Goal: Information Seeking & Learning: Understand process/instructions

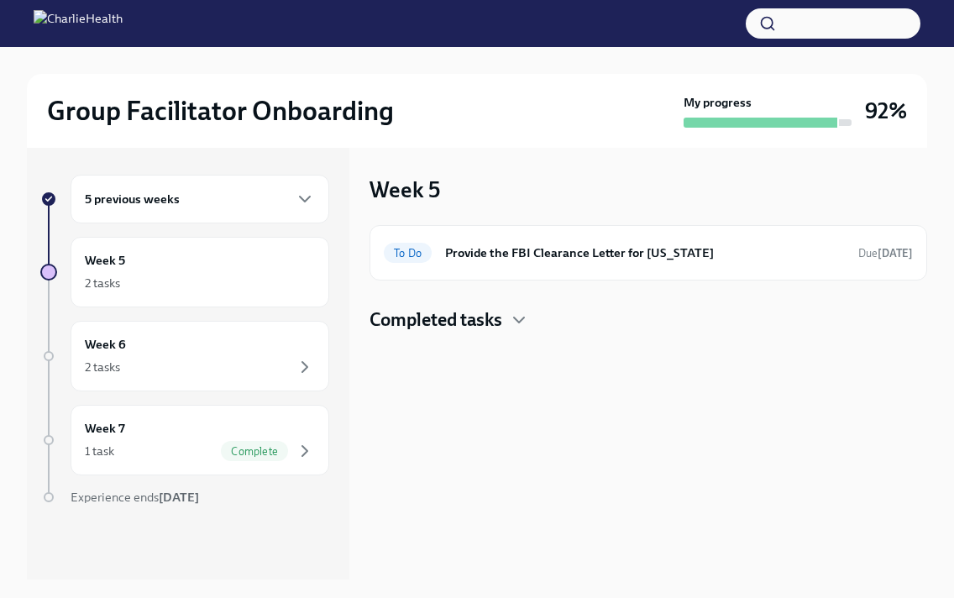
click at [246, 210] on div "5 previous weeks" at bounding box center [200, 199] width 259 height 49
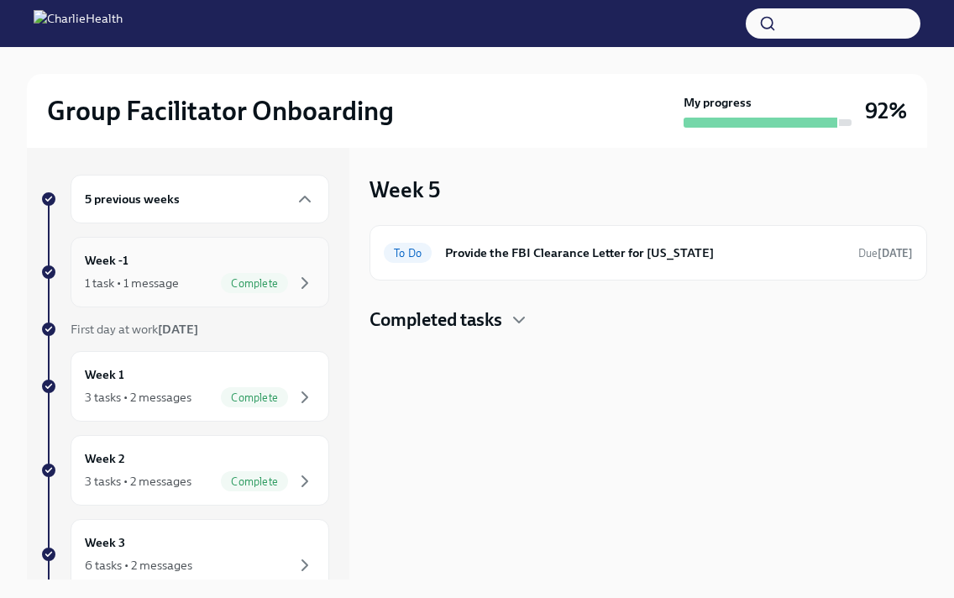
click at [231, 266] on div "Week -1 1 task • 1 message Complete" at bounding box center [200, 272] width 230 height 42
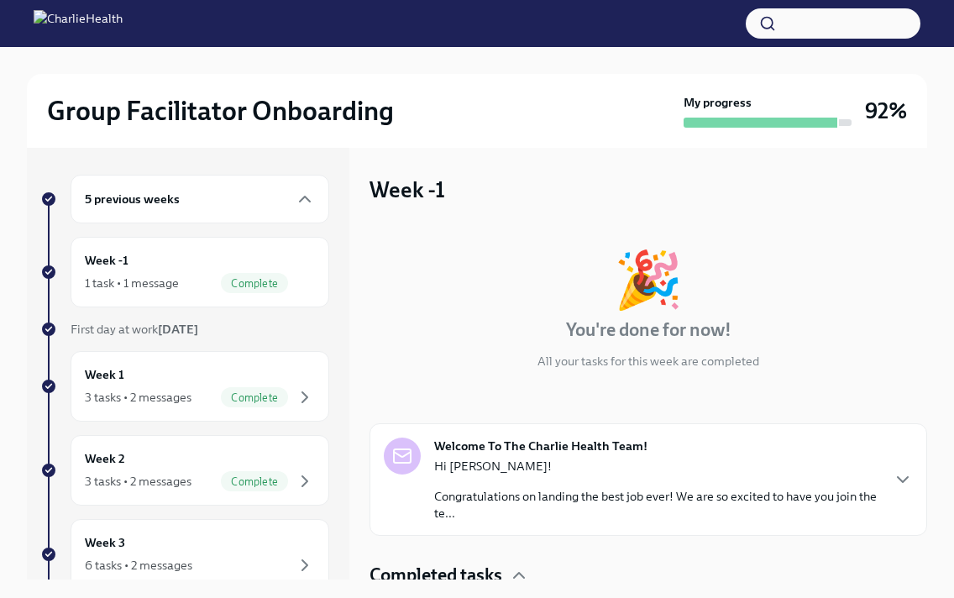
scroll to position [77, 0]
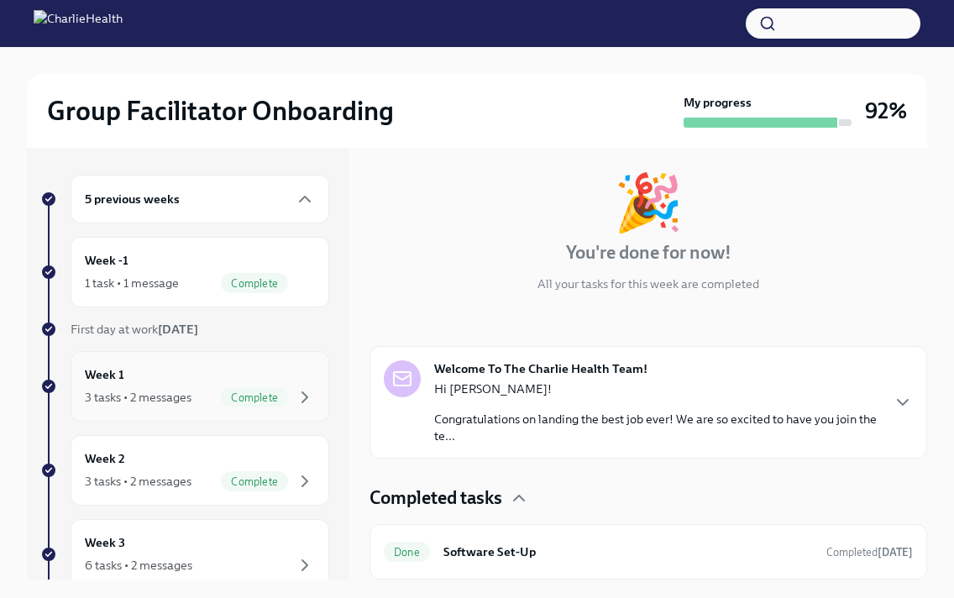
click at [184, 363] on div "Week 1 3 tasks • 2 messages Complete" at bounding box center [200, 386] width 259 height 71
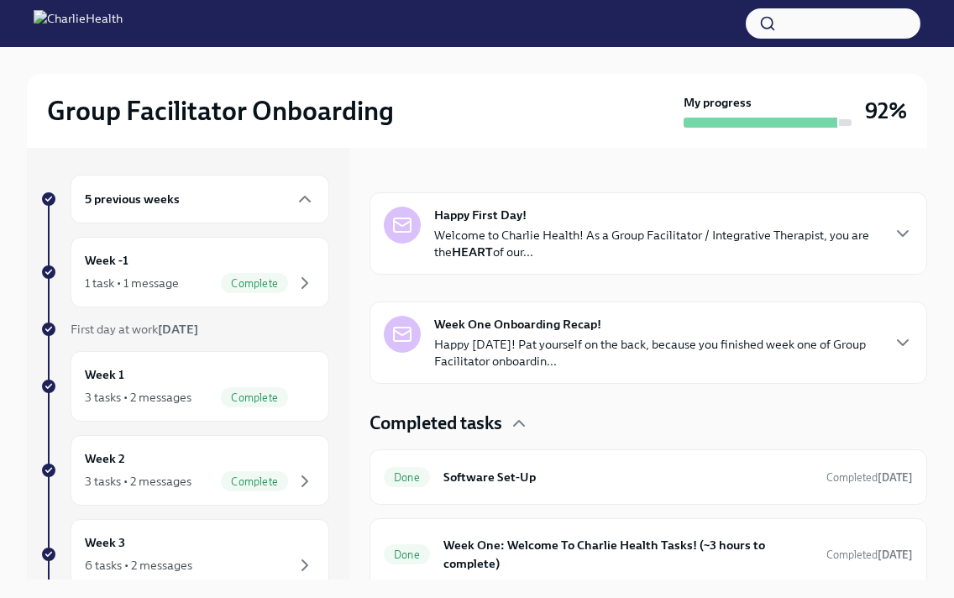
scroll to position [311, 0]
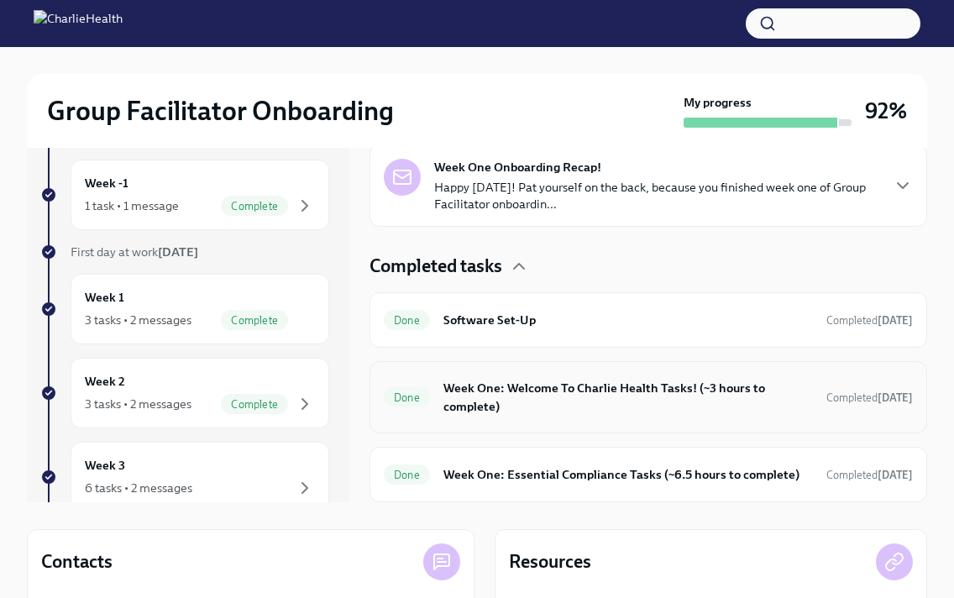
click at [519, 399] on h6 "Week One: Welcome To Charlie Health Tasks! (~3 hours to complete)" at bounding box center [627, 397] width 369 height 37
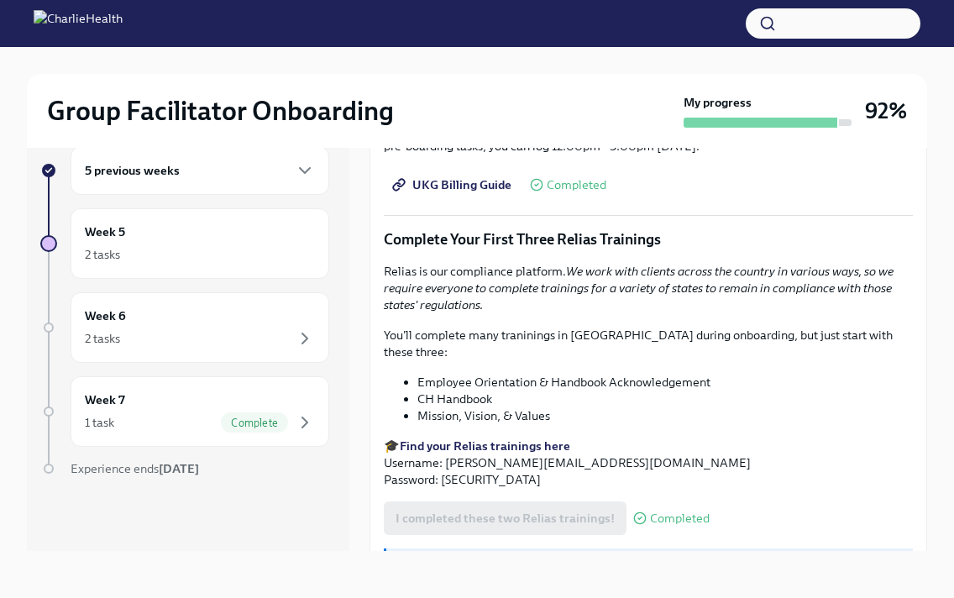
scroll to position [1672, 0]
